Goal: Task Accomplishment & Management: Use online tool/utility

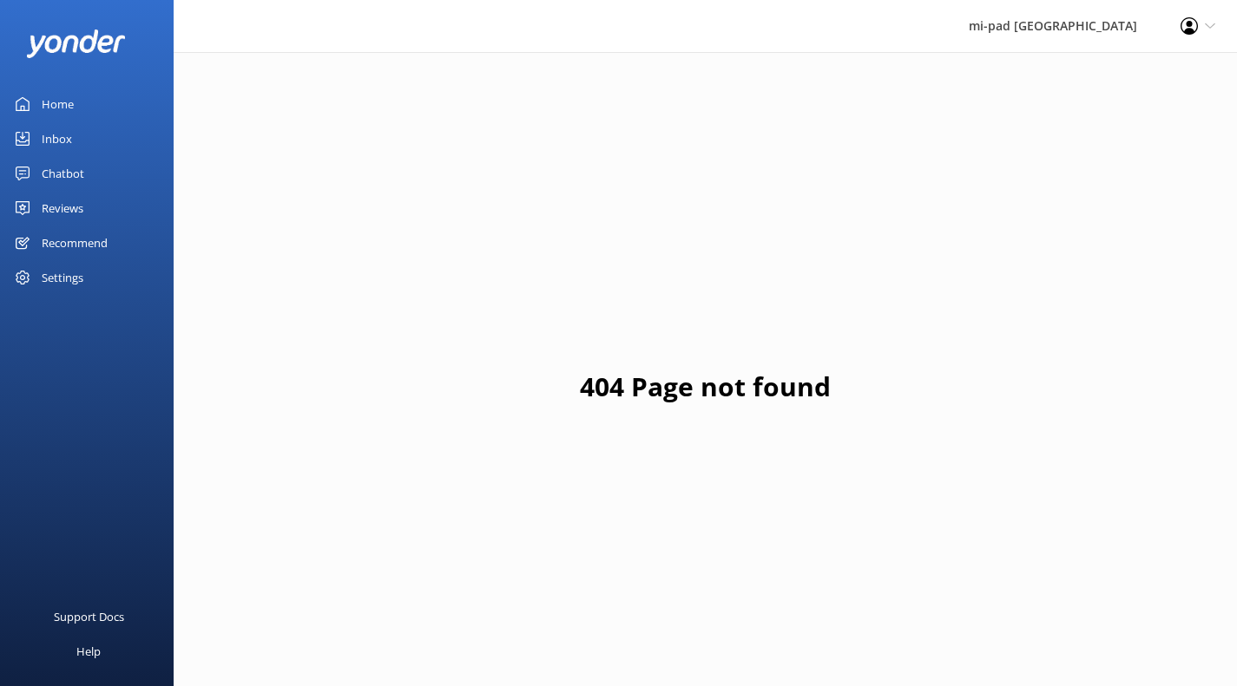
click at [68, 166] on div "Chatbot" at bounding box center [63, 173] width 43 height 35
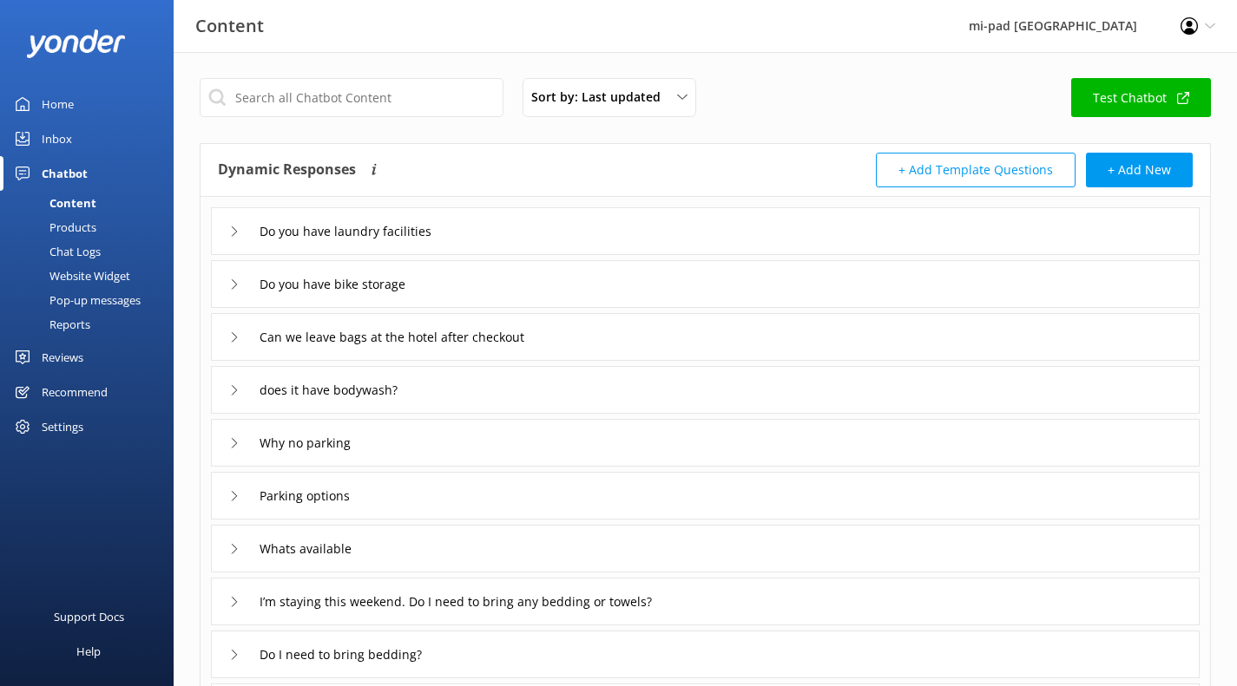
click at [90, 253] on div "Chat Logs" at bounding box center [55, 252] width 90 height 24
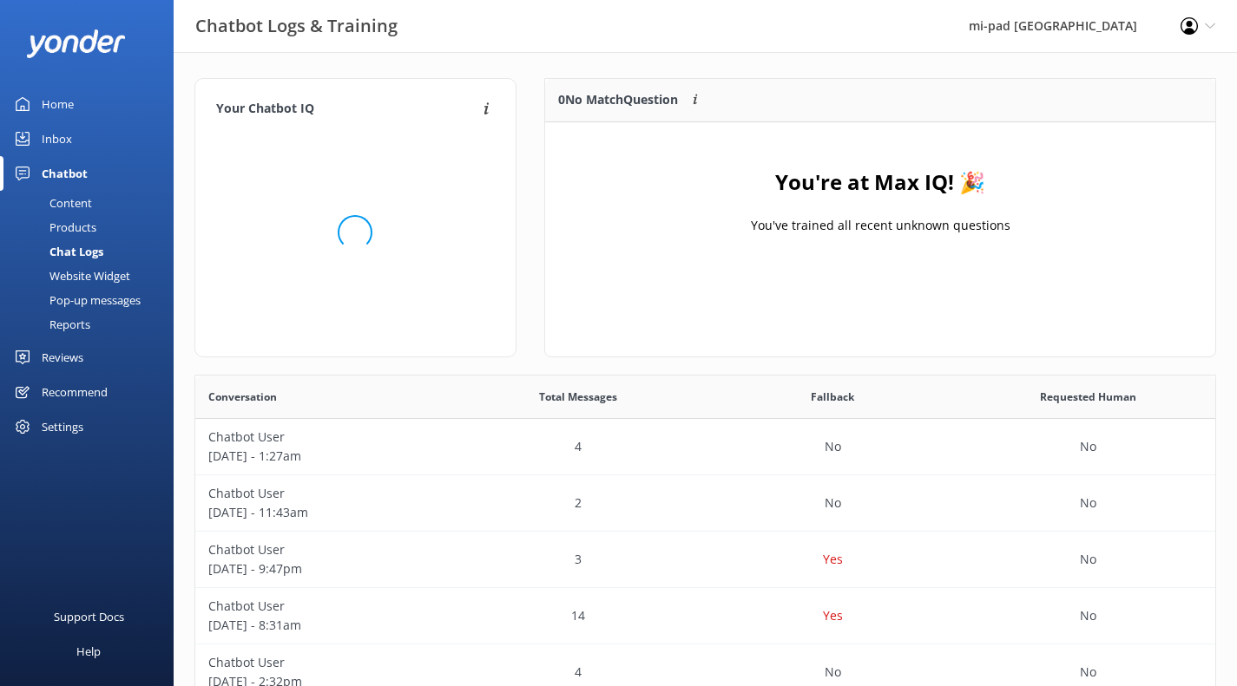
scroll to position [14, 14]
